Goal: Find specific page/section: Find specific page/section

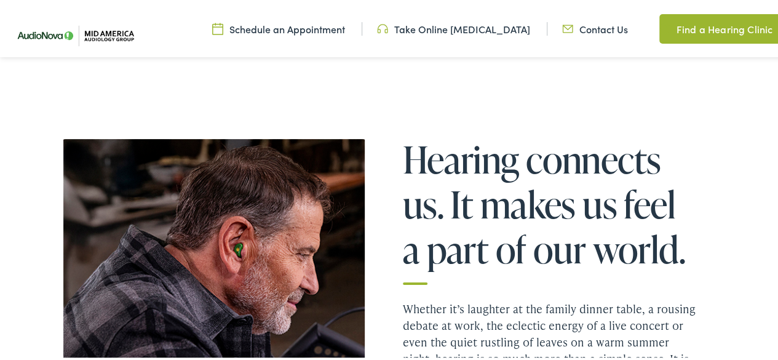
scroll to position [1499, 0]
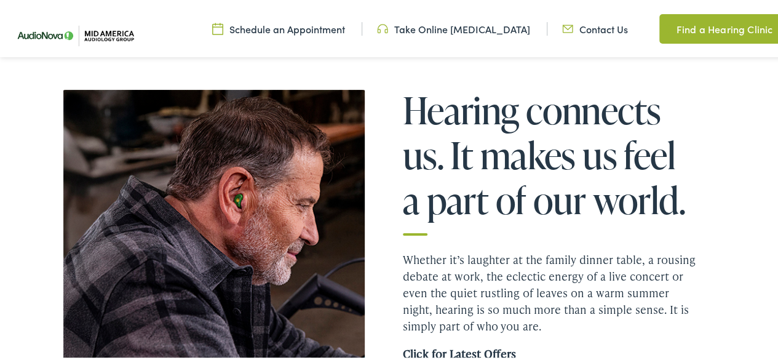
click at [732, 25] on link "Find a Hearing Clinic" at bounding box center [720, 27] width 123 height 30
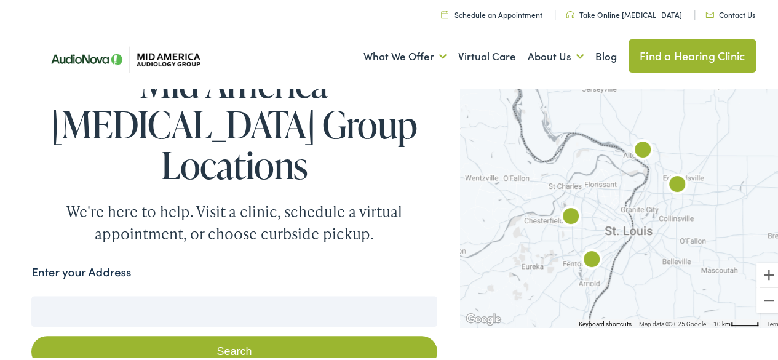
click at [148, 294] on input "Enter your Address" at bounding box center [233, 309] width 405 height 31
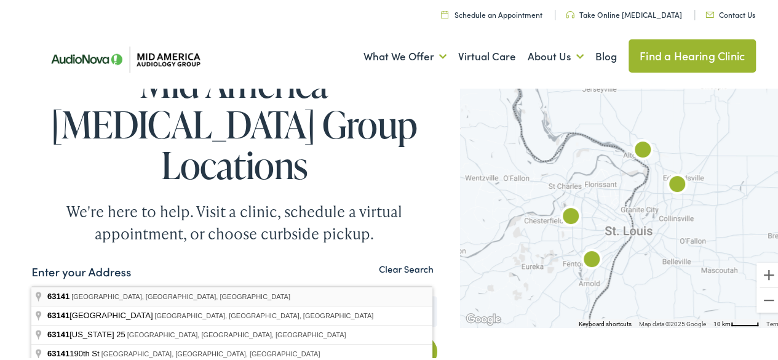
type input "[GEOGRAPHIC_DATA][PERSON_NAME], [GEOGRAPHIC_DATA]"
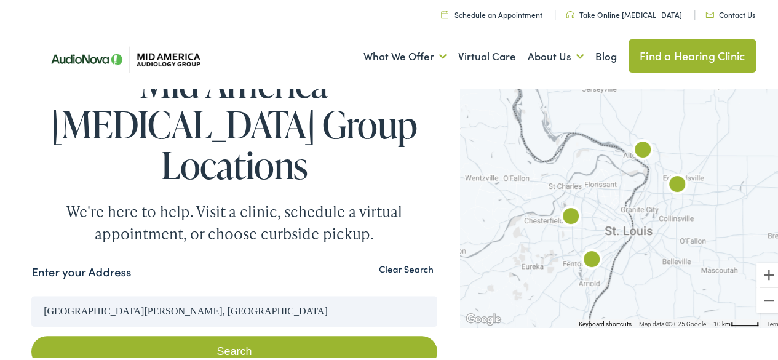
click at [229, 334] on button "Search" at bounding box center [233, 349] width 405 height 31
drag, startPoint x: 229, startPoint y: 302, endPoint x: 220, endPoint y: 313, distance: 14.0
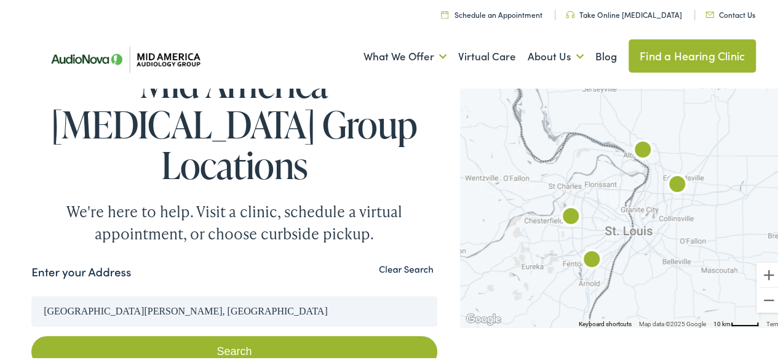
click at [220, 334] on button "Search" at bounding box center [233, 349] width 405 height 31
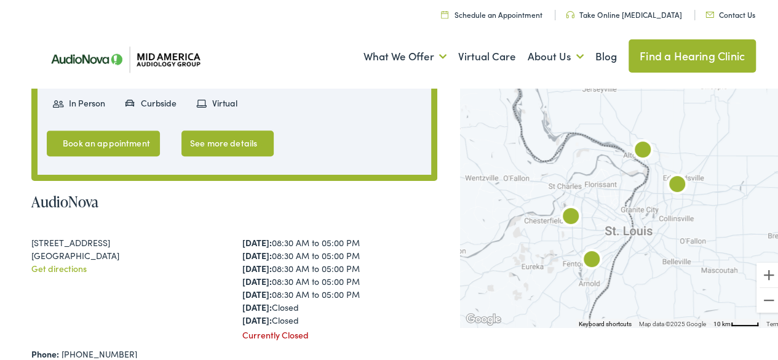
scroll to position [611, 0]
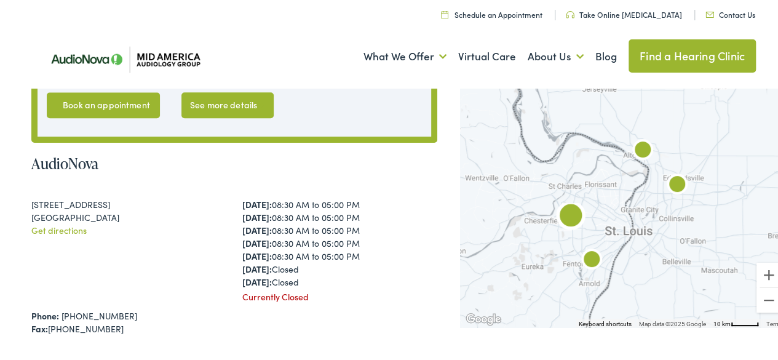
drag, startPoint x: 32, startPoint y: 159, endPoint x: 125, endPoint y: 175, distance: 94.3
click at [125, 196] on div "[STREET_ADDRESS] Get directions" at bounding box center [128, 248] width 195 height 105
copy div "[STREET_ADDRESS]"
click at [138, 207] on div "[STREET_ADDRESS] Get directions" at bounding box center [128, 248] width 195 height 105
